Goal: Information Seeking & Learning: Learn about a topic

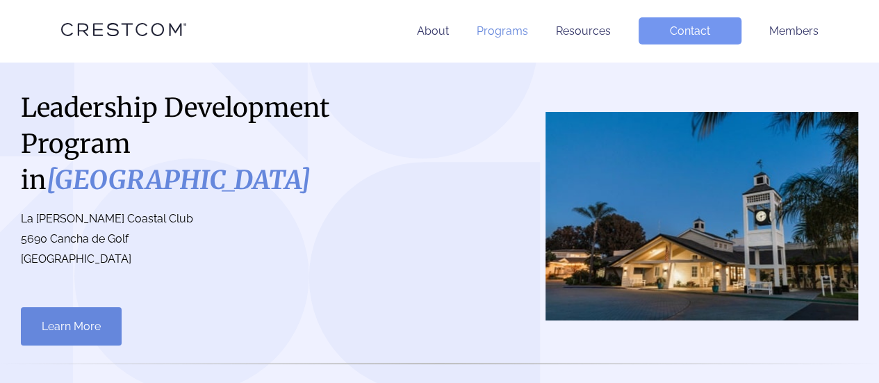
click at [491, 33] on link "Programs" at bounding box center [502, 30] width 51 height 13
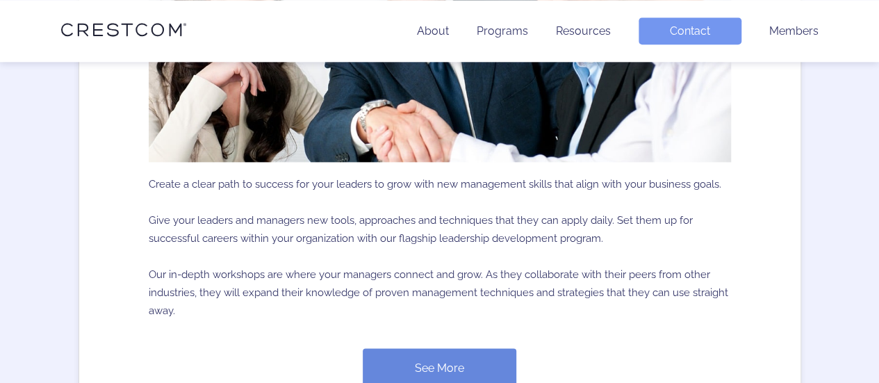
scroll to position [889, 0]
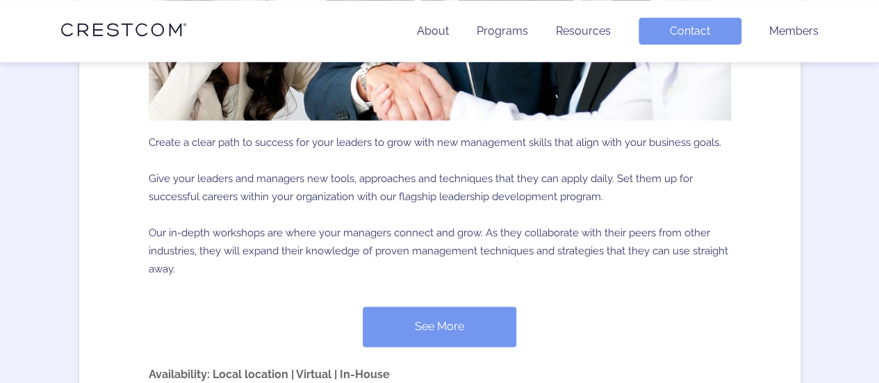
click at [441, 324] on link "See More" at bounding box center [440, 326] width 154 height 40
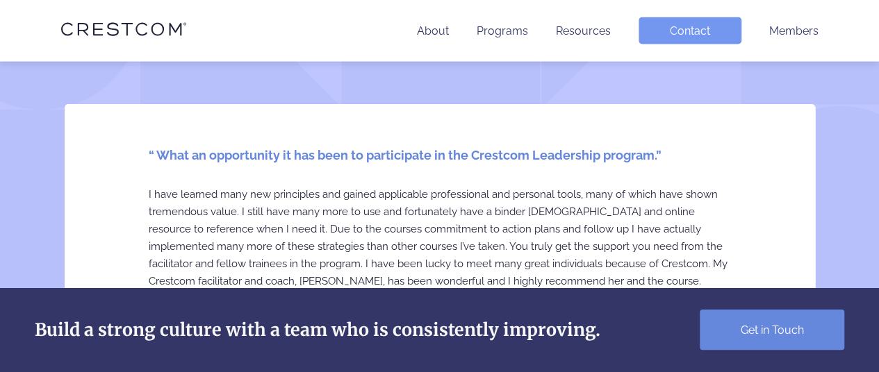
scroll to position [1437, 0]
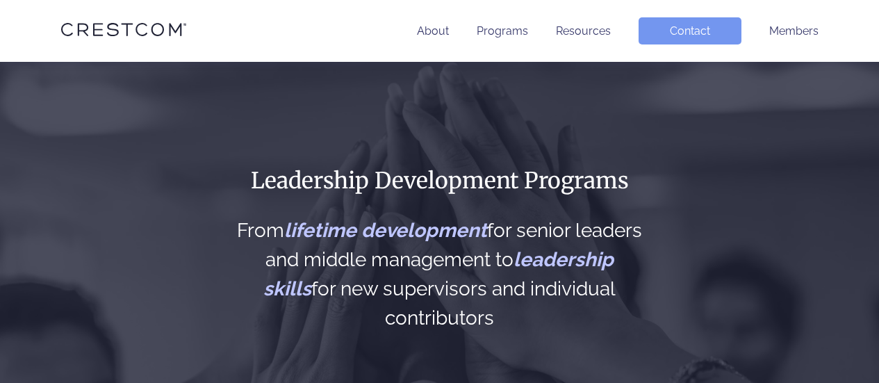
scroll to position [889, 0]
